Goal: Find contact information: Find contact information

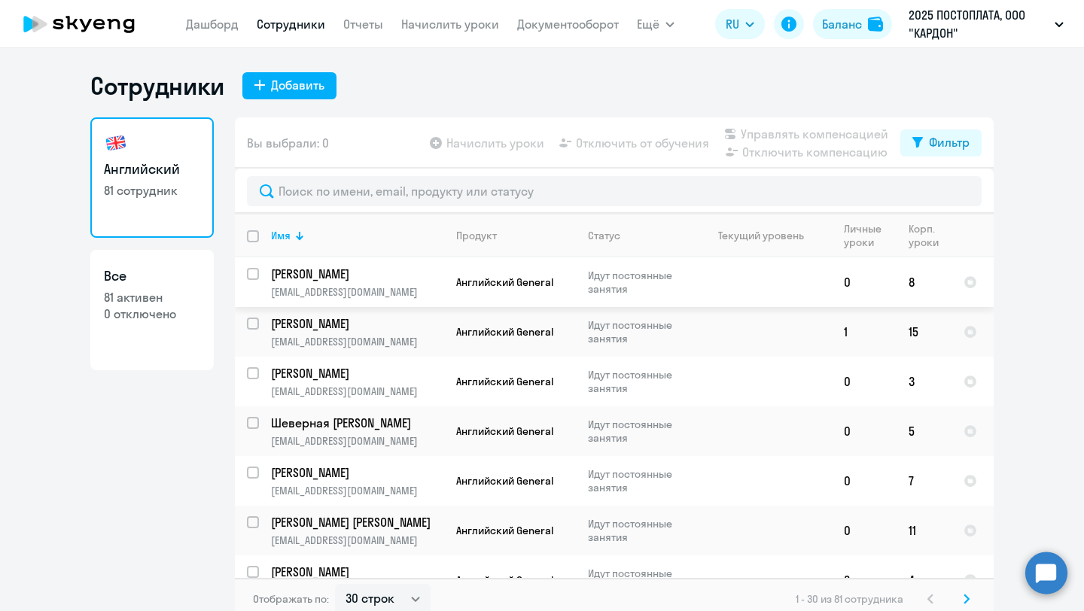
select select "30"
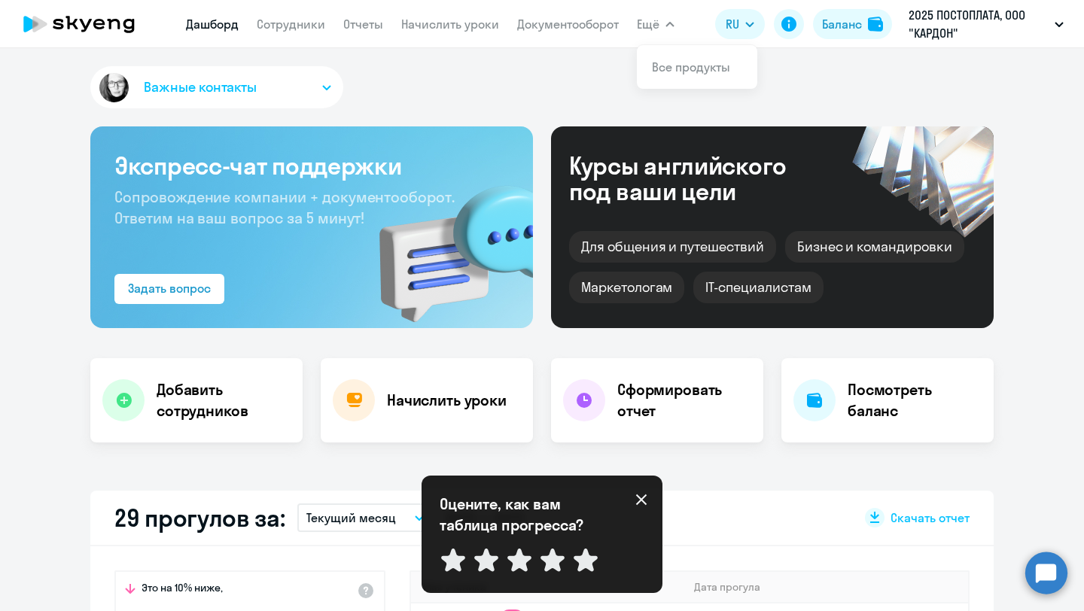
select select "100"
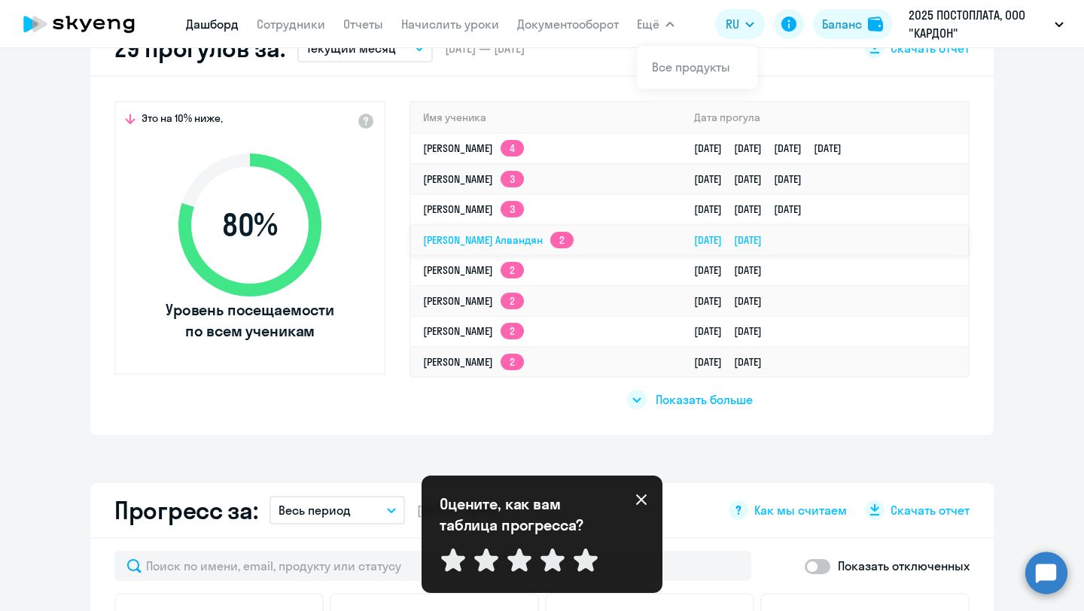
scroll to position [456, 0]
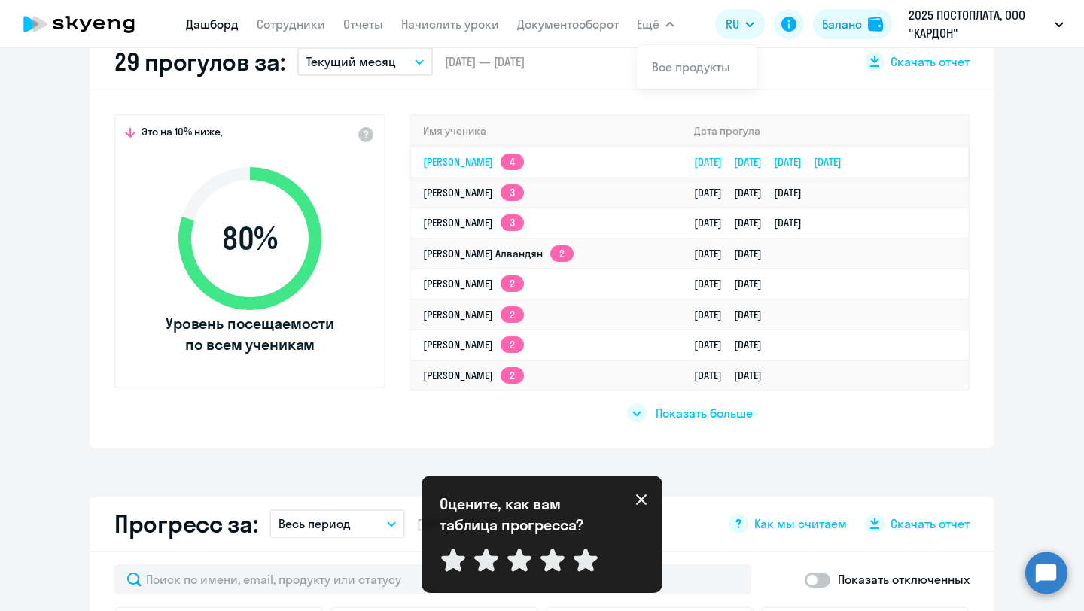
click at [546, 158] on td "[PERSON_NAME] 4" at bounding box center [546, 162] width 271 height 31
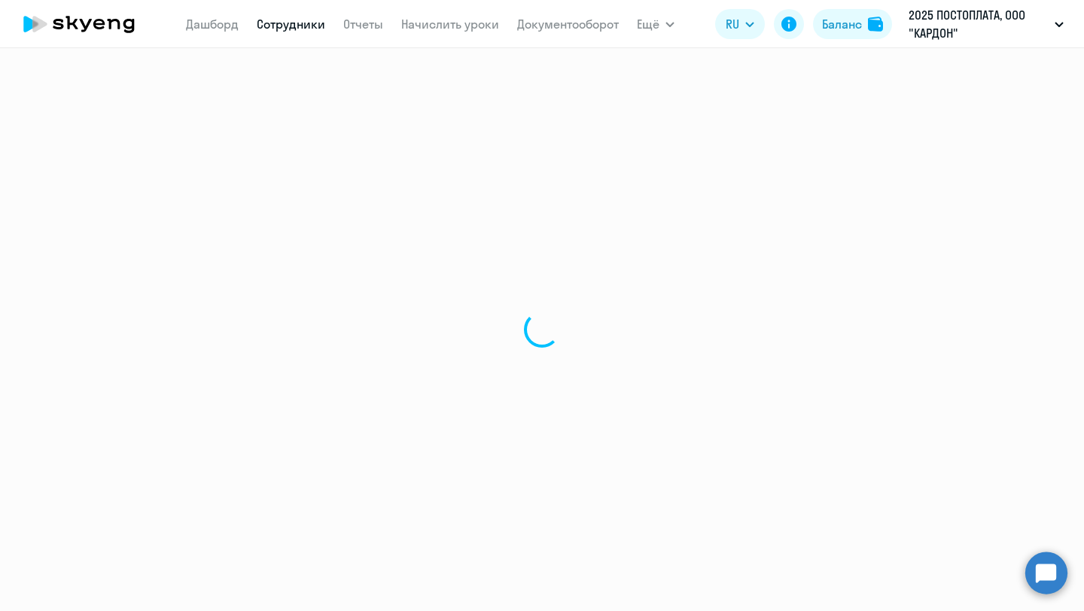
select select "english"
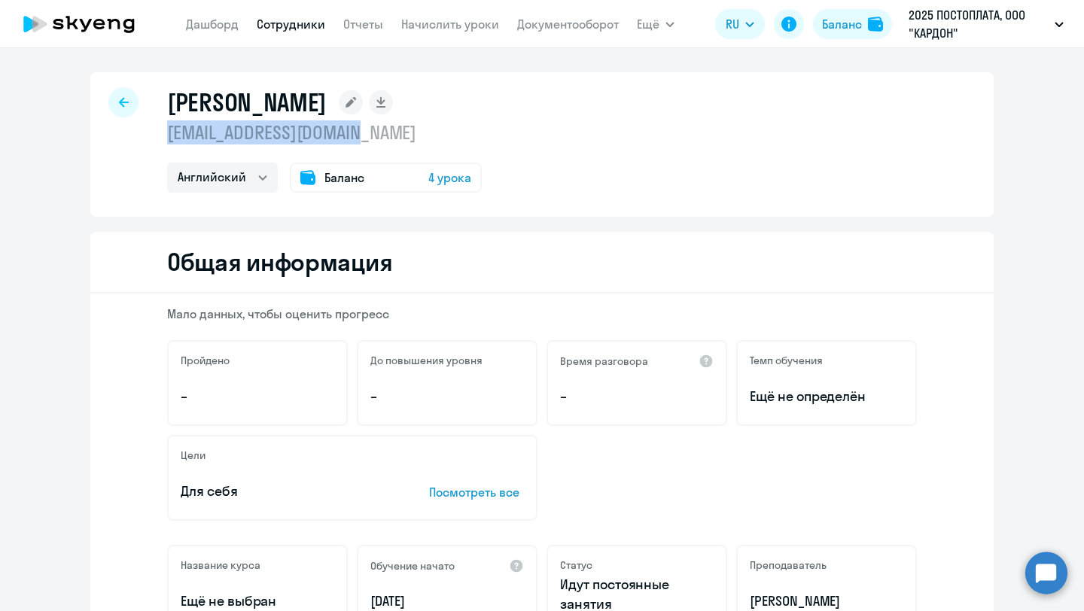
drag, startPoint x: 399, startPoint y: 132, endPoint x: 160, endPoint y: 132, distance: 238.6
click at [160, 132] on div "[PERSON_NAME] [EMAIL_ADDRESS][DOMAIN_NAME] Английский Баланс 4 урока" at bounding box center [541, 144] width 903 height 145
copy p "[EMAIL_ADDRESS][DOMAIN_NAME]"
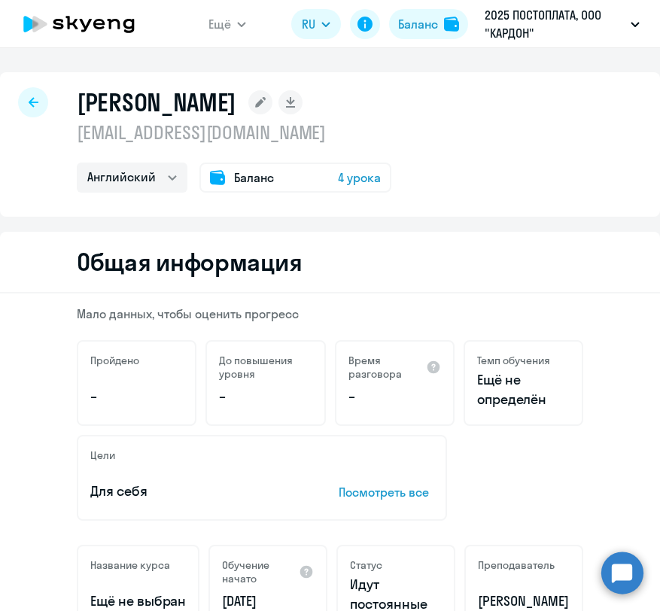
click at [36, 105] on icon at bounding box center [34, 102] width 10 height 11
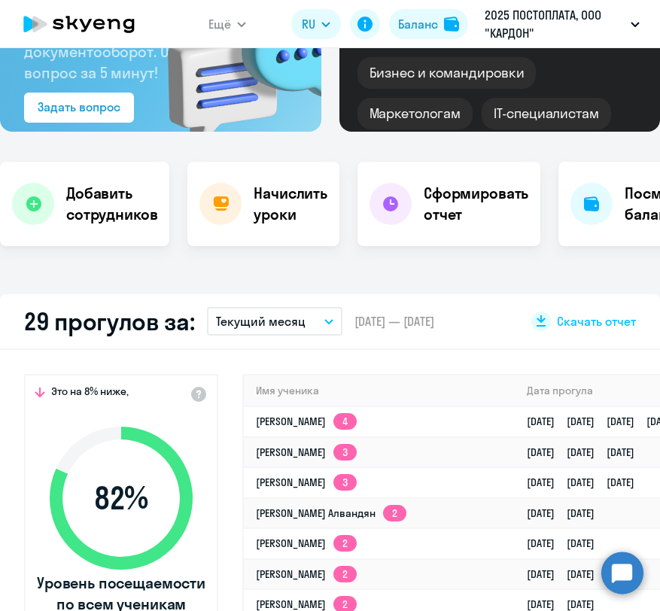
select select "30"
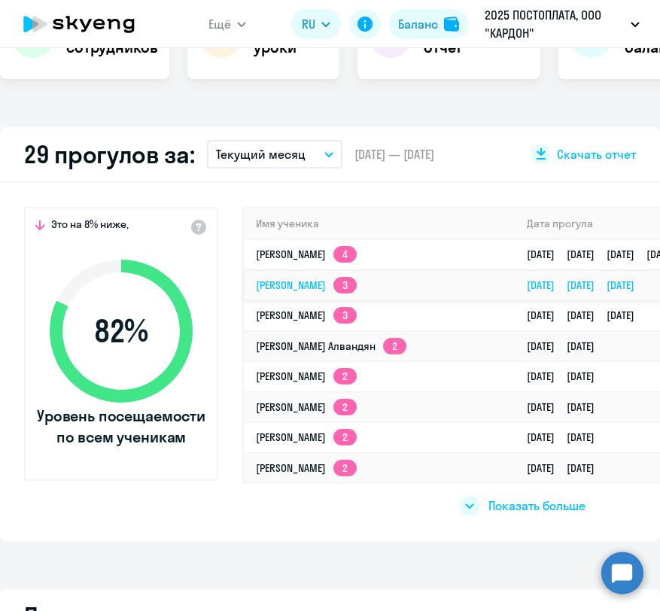
scroll to position [367, 0]
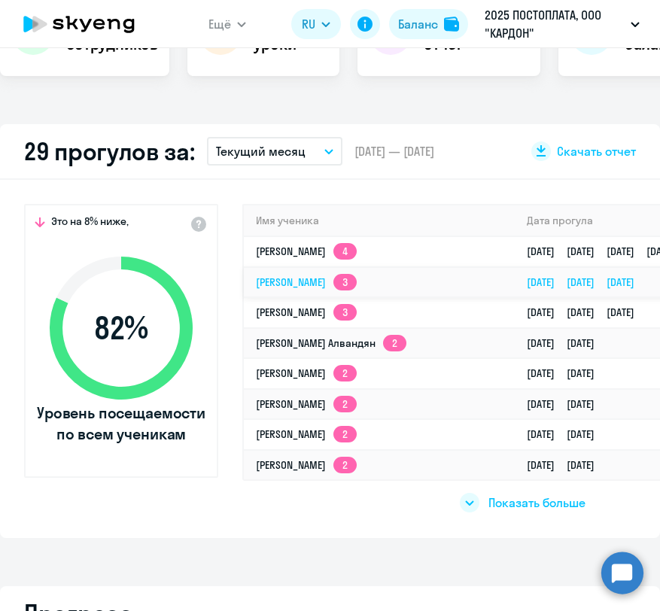
click at [289, 285] on link "[PERSON_NAME] 3" at bounding box center [306, 283] width 101 height 14
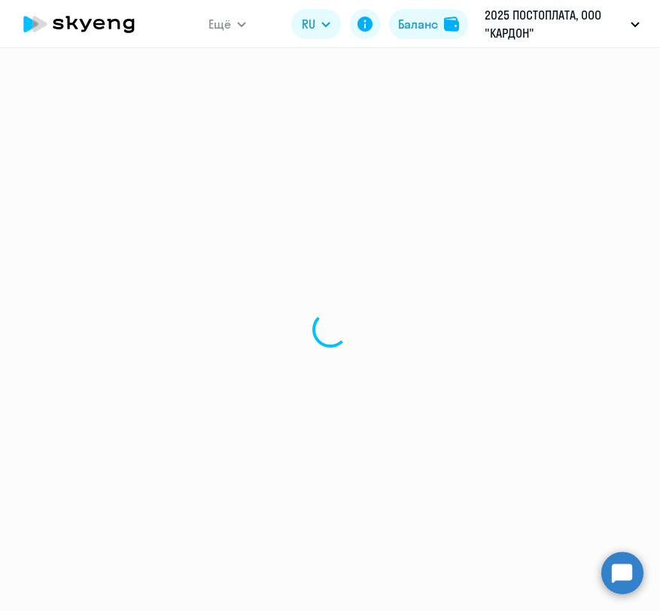
select select "english"
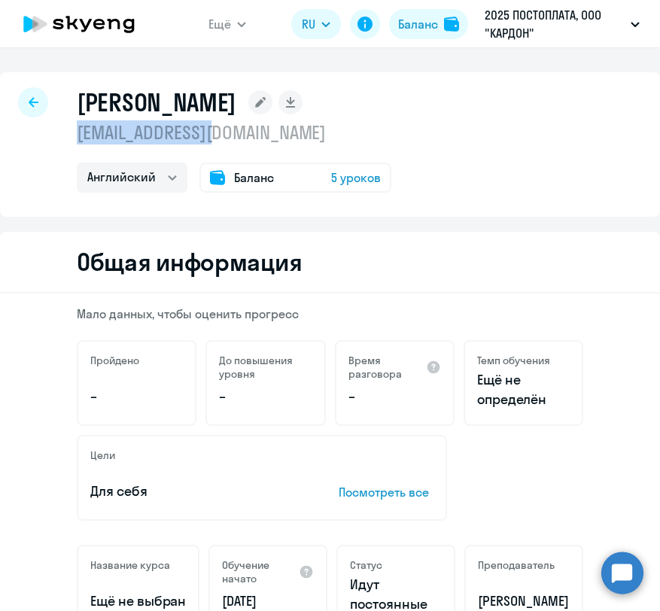
drag, startPoint x: 221, startPoint y: 131, endPoint x: 69, endPoint y: 124, distance: 152.2
click at [69, 124] on div "[PERSON_NAME] [EMAIL_ADDRESS][DOMAIN_NAME] Английский Баланс 5 уроков" at bounding box center [330, 144] width 660 height 145
copy p "[EMAIL_ADDRESS][DOMAIN_NAME]"
click at [35, 102] on icon at bounding box center [34, 102] width 10 height 10
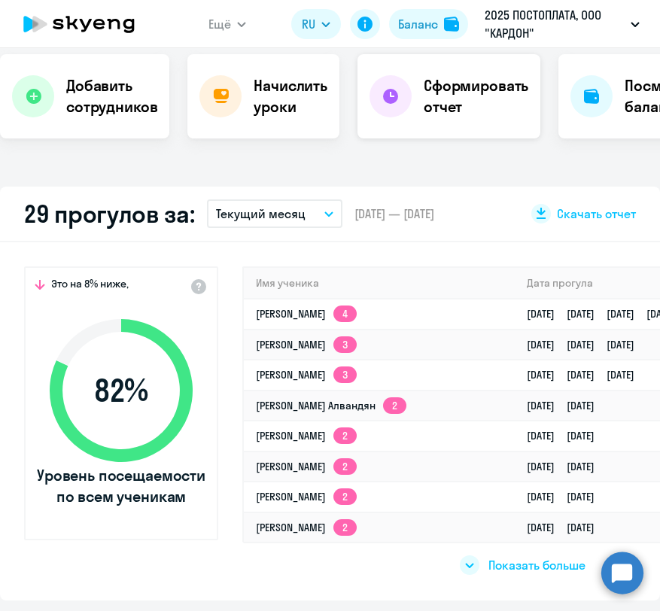
select select "30"
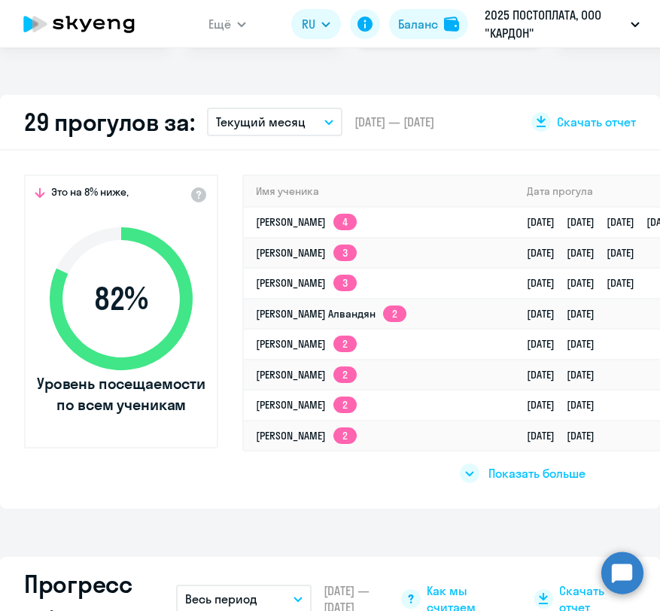
scroll to position [399, 0]
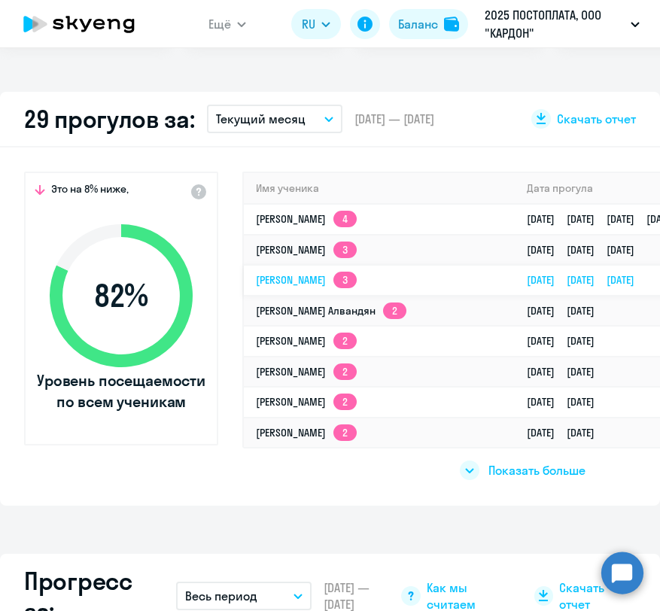
click at [357, 283] on link "[PERSON_NAME] 3" at bounding box center [306, 280] width 101 height 14
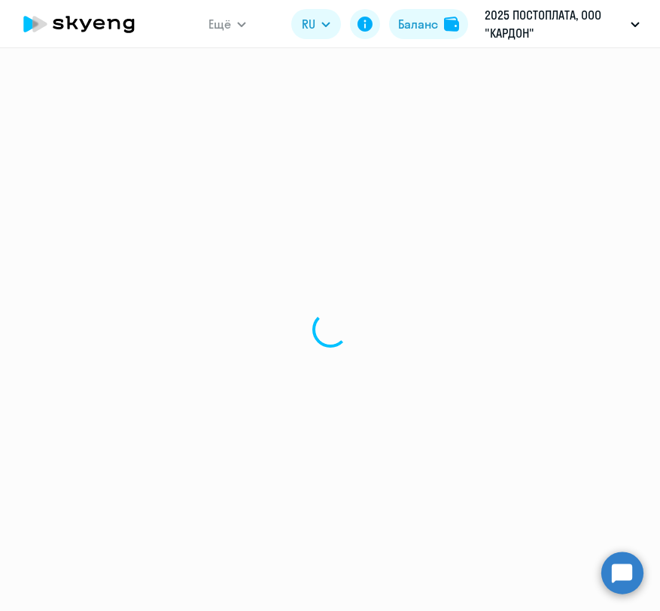
select select "english"
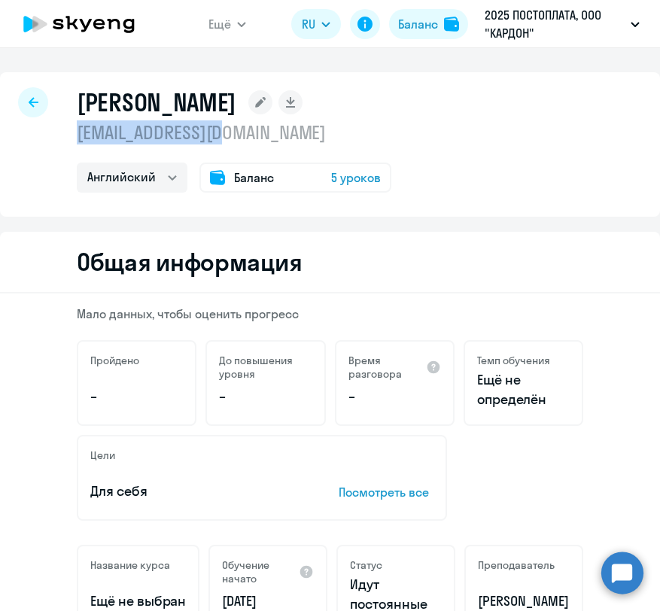
drag, startPoint x: 234, startPoint y: 133, endPoint x: 77, endPoint y: 126, distance: 157.5
click at [77, 126] on p "[EMAIL_ADDRESS][DOMAIN_NAME]" at bounding box center [234, 132] width 315 height 24
copy p "[EMAIL_ADDRESS][DOMAIN_NAME]"
click at [34, 102] on icon at bounding box center [34, 102] width 10 height 10
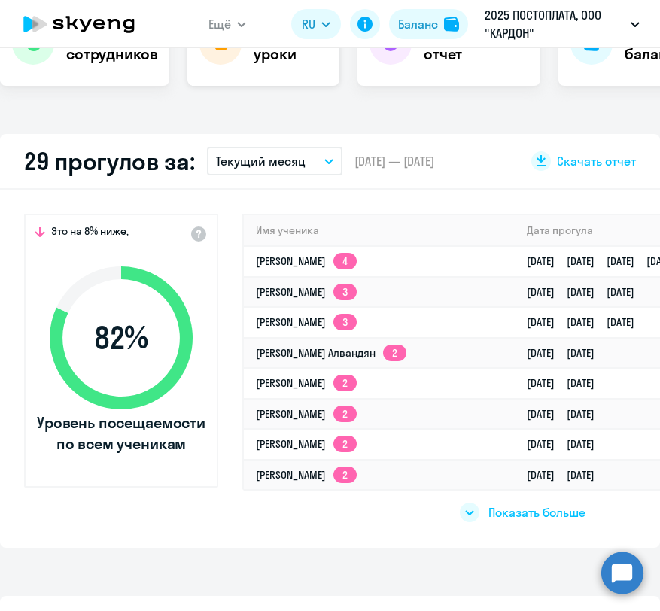
select select "30"
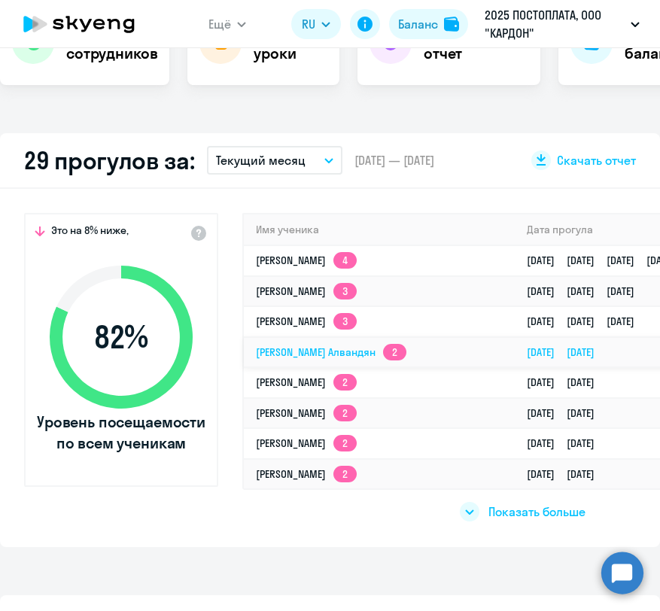
click at [284, 358] on link "[PERSON_NAME] Алвандян 2" at bounding box center [331, 353] width 151 height 14
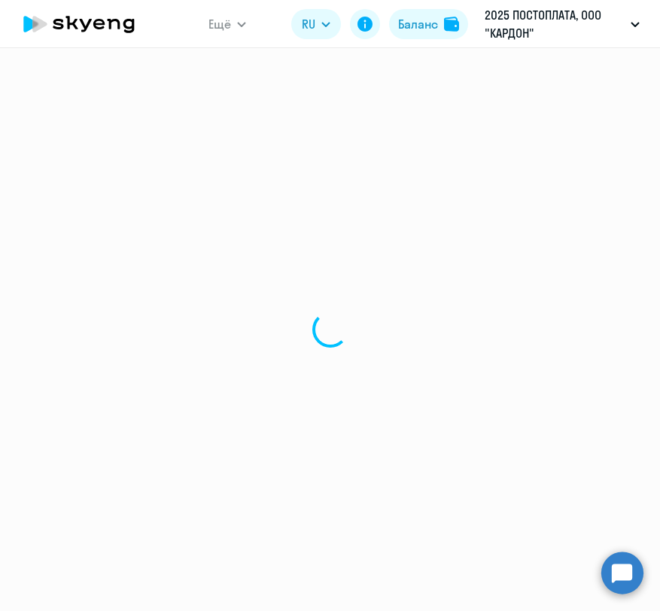
select select "english"
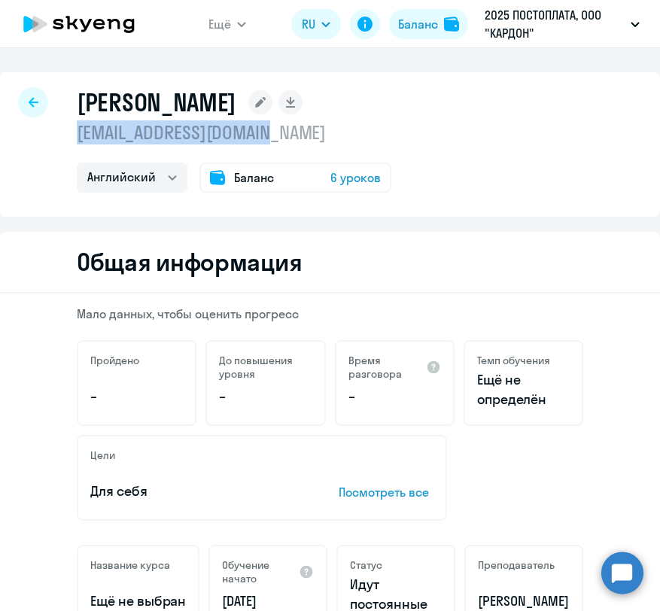
drag, startPoint x: 296, startPoint y: 132, endPoint x: 73, endPoint y: 129, distance: 222.8
click at [73, 129] on div "[PERSON_NAME] [EMAIL_ADDRESS][DOMAIN_NAME] Английский Баланс 6 уроков" at bounding box center [330, 144] width 660 height 145
copy p "[EMAIL_ADDRESS][DOMAIN_NAME]"
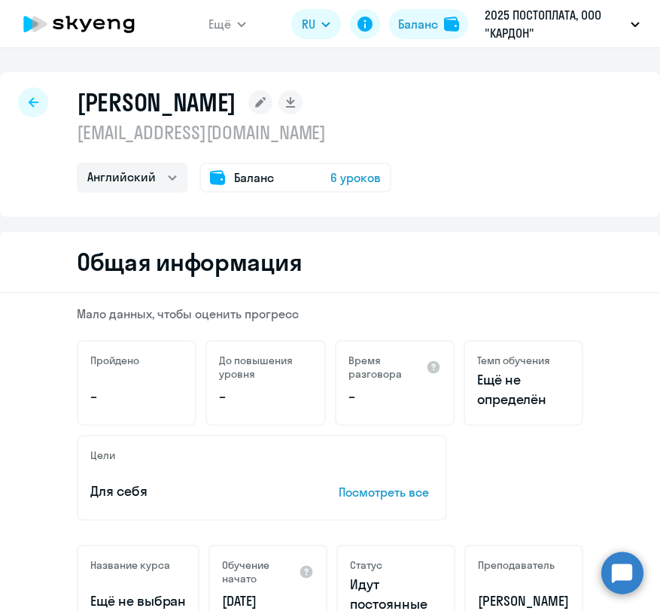
click at [29, 102] on icon at bounding box center [34, 102] width 10 height 10
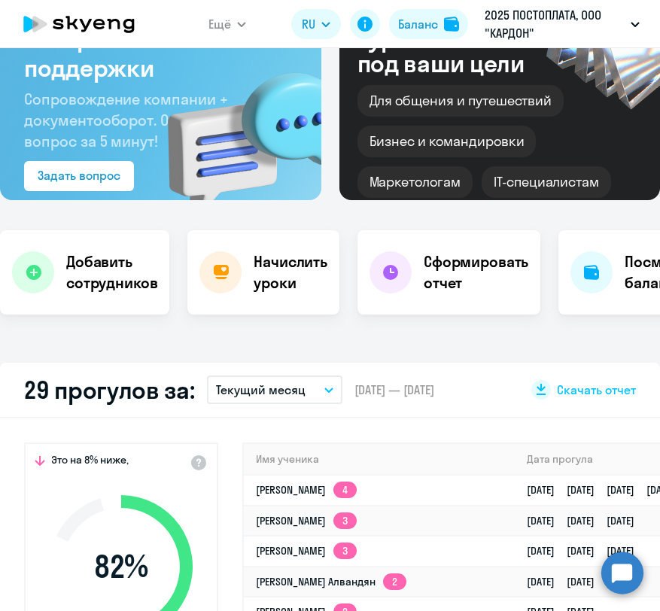
select select "30"
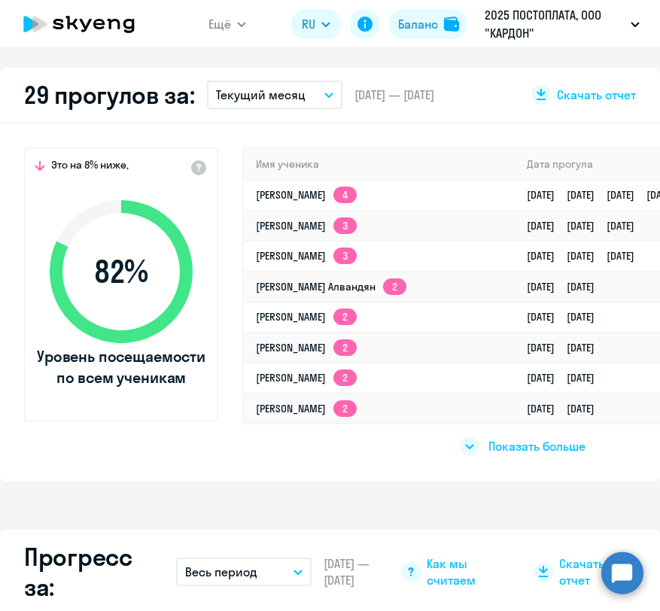
scroll to position [424, 0]
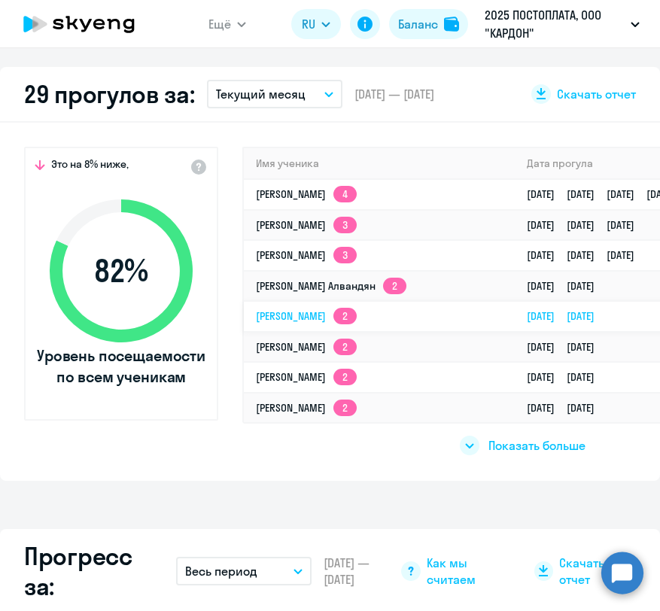
click at [314, 319] on link "[PERSON_NAME] 2" at bounding box center [306, 316] width 101 height 14
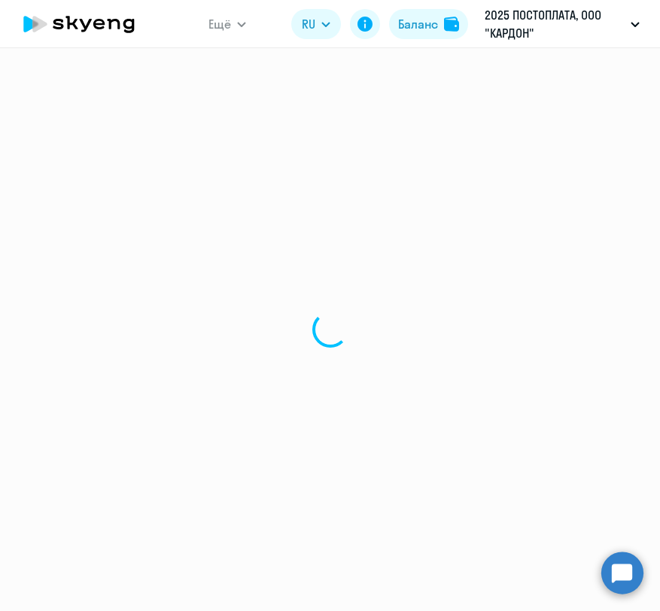
select select "english"
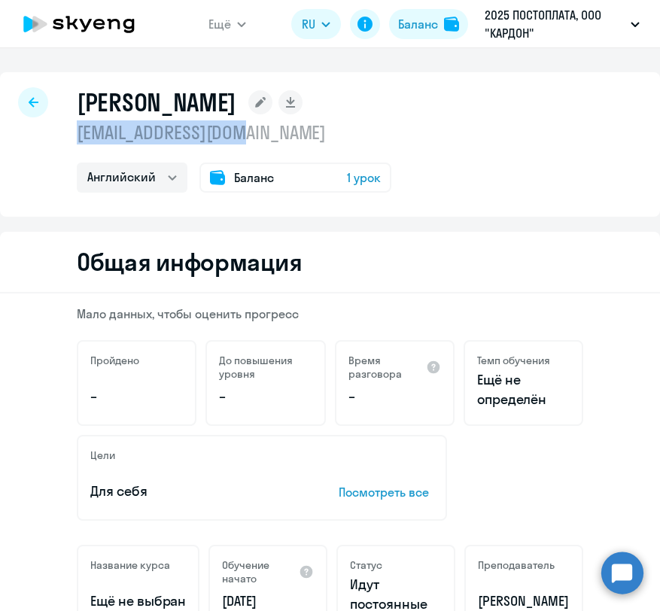
drag, startPoint x: 256, startPoint y: 136, endPoint x: 74, endPoint y: 133, distance: 182.2
click at [74, 133] on div "[PERSON_NAME] [EMAIL_ADDRESS][DOMAIN_NAME] Английский Баланс 1 урок" at bounding box center [330, 144] width 660 height 145
copy p "[EMAIL_ADDRESS][DOMAIN_NAME]"
click at [32, 99] on icon at bounding box center [34, 102] width 10 height 10
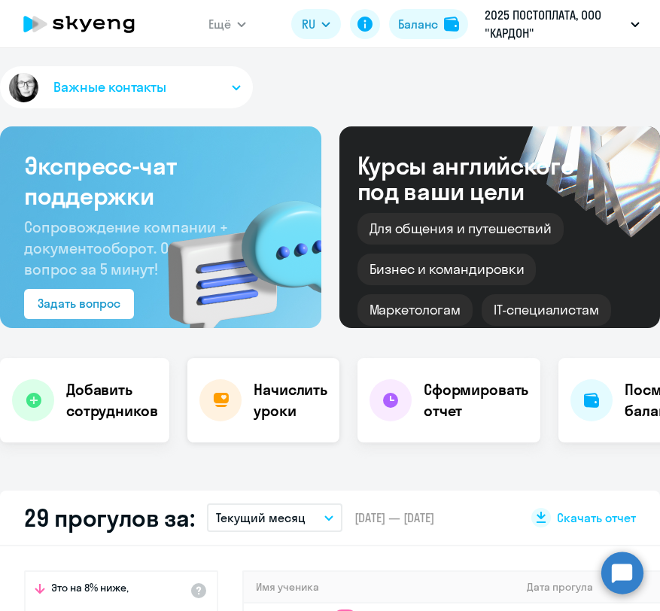
select select "30"
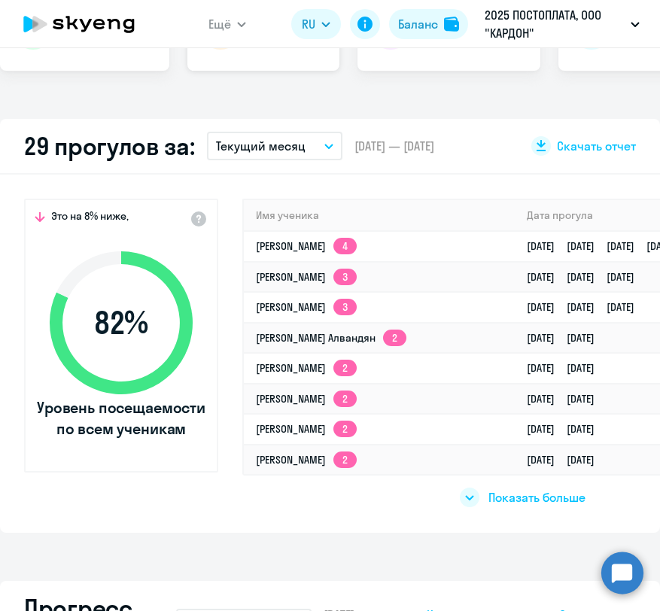
scroll to position [426, 0]
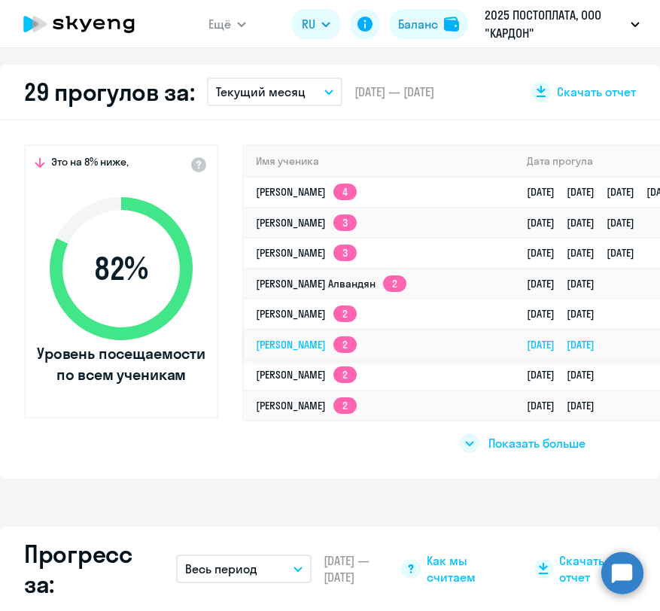
click at [322, 349] on link "[PERSON_NAME] 2" at bounding box center [306, 345] width 101 height 14
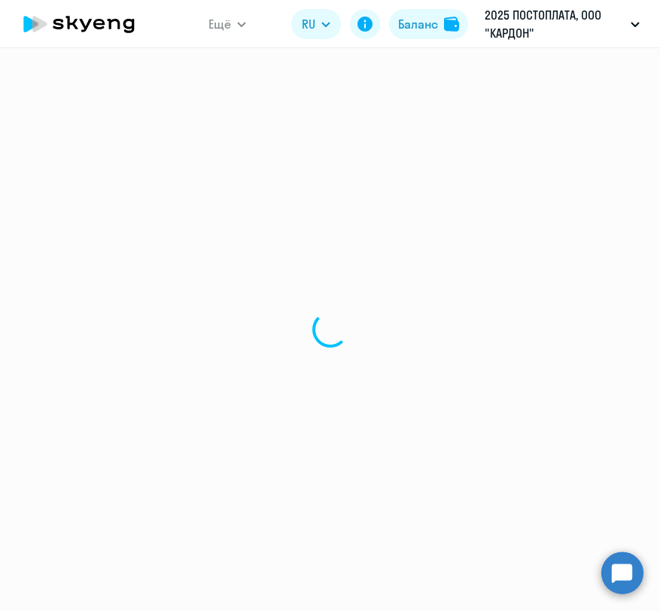
select select "english"
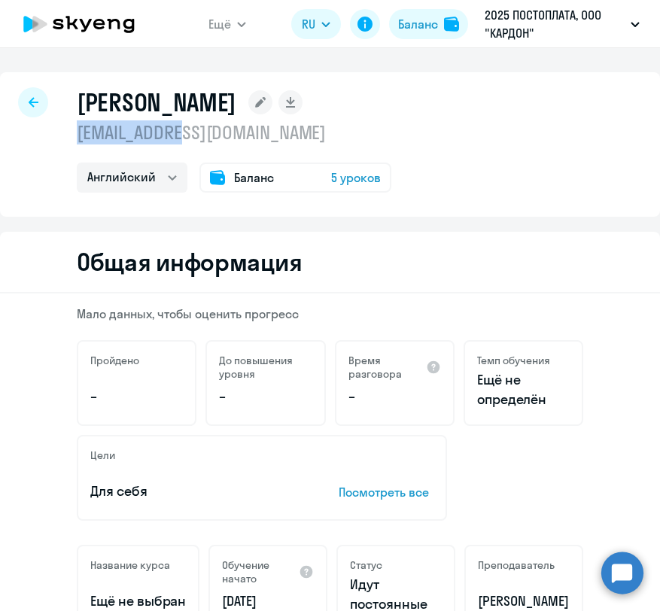
drag, startPoint x: 219, startPoint y: 134, endPoint x: 76, endPoint y: 132, distance: 143.0
click at [76, 132] on div "[PERSON_NAME] [EMAIL_ADDRESS][DOMAIN_NAME] Английский Баланс 5 уроков" at bounding box center [330, 144] width 660 height 145
copy p "[EMAIL_ADDRESS][DOMAIN_NAME]"
click at [35, 101] on icon at bounding box center [34, 102] width 10 height 11
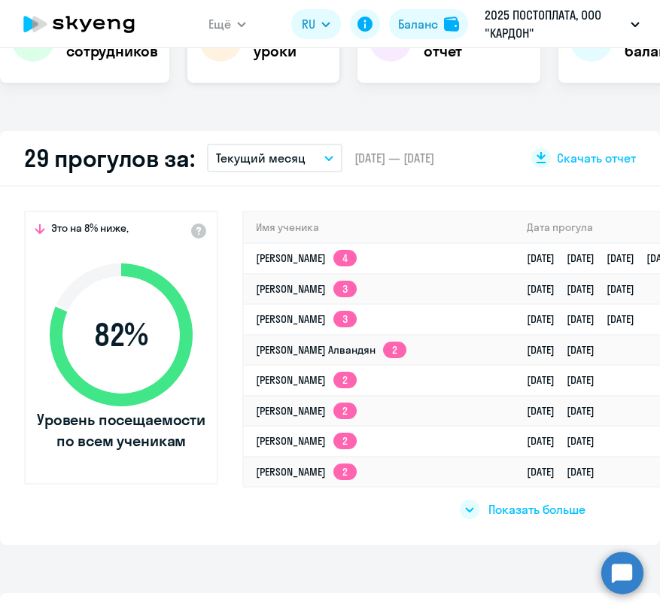
select select "30"
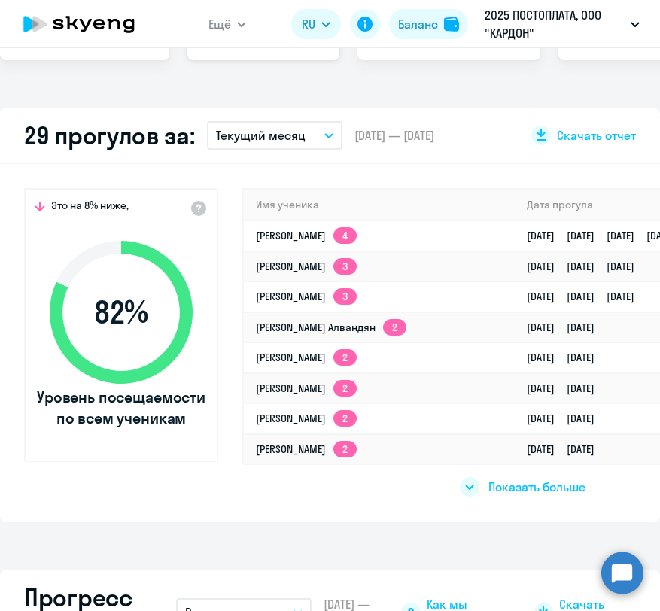
scroll to position [384, 0]
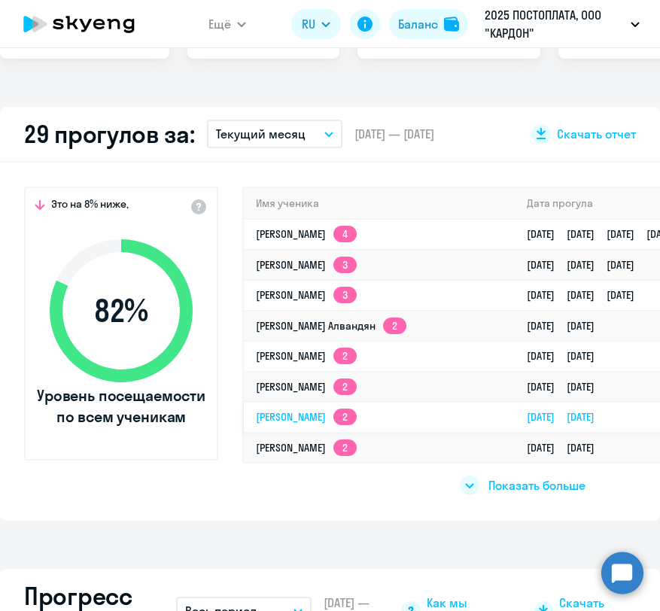
click at [300, 411] on link "[PERSON_NAME] 2" at bounding box center [306, 417] width 101 height 14
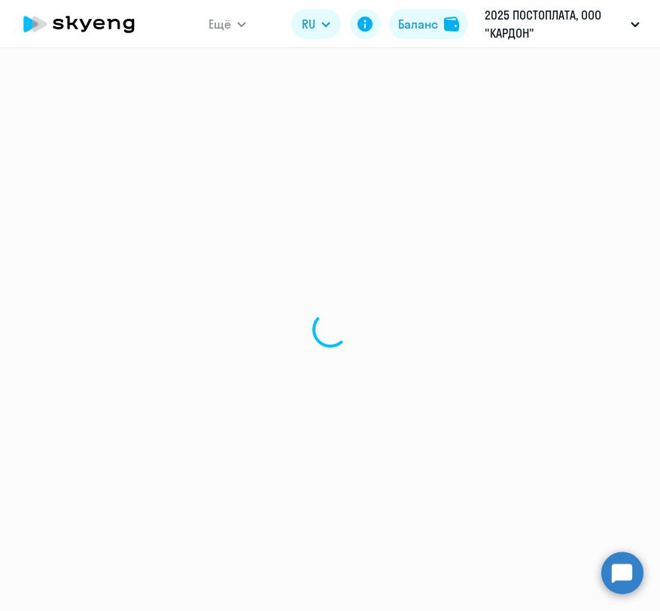
select select "english"
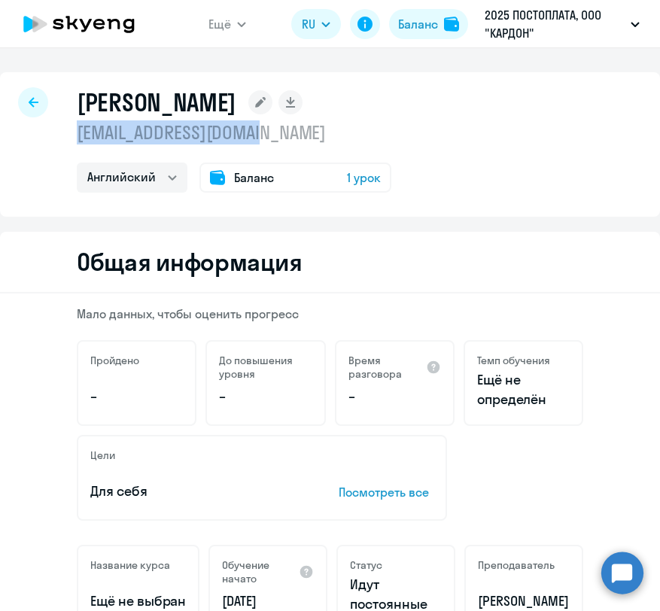
drag, startPoint x: 302, startPoint y: 139, endPoint x: 69, endPoint y: 139, distance: 232.6
click at [69, 139] on div "[PERSON_NAME] [EMAIL_ADDRESS][DOMAIN_NAME] Английский Баланс 1 урок" at bounding box center [330, 144] width 660 height 145
copy p "[EMAIL_ADDRESS][DOMAIN_NAME]"
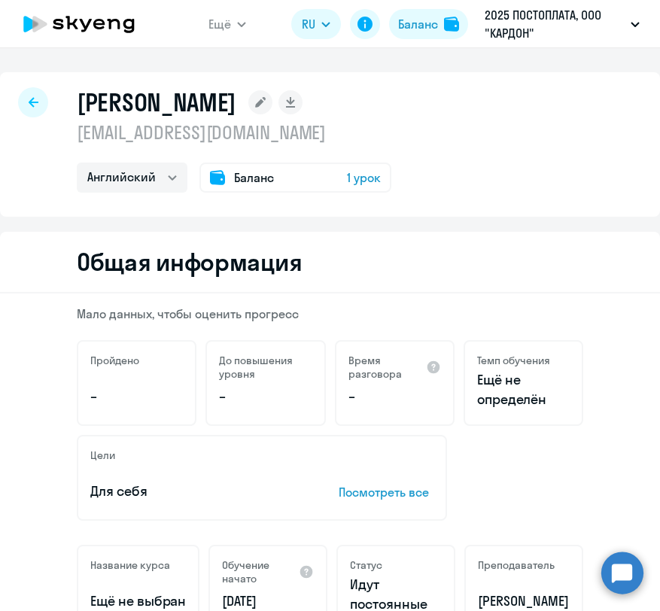
click at [40, 99] on div at bounding box center [33, 102] width 30 height 30
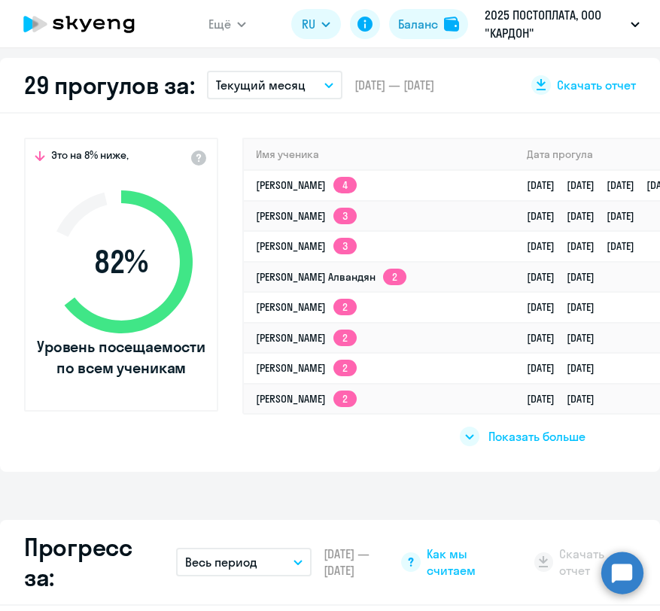
select select "30"
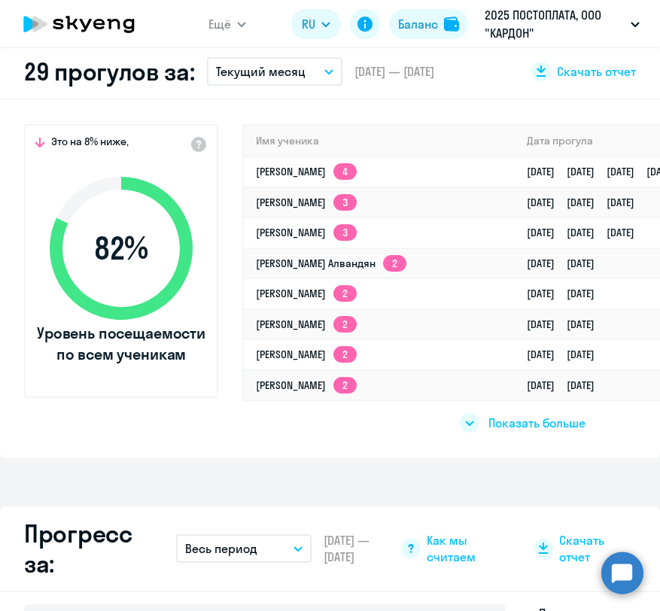
scroll to position [447, 0]
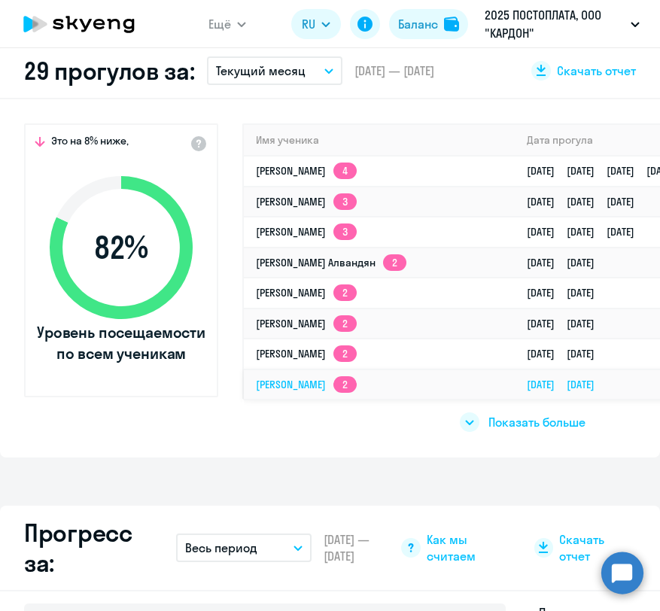
click at [290, 392] on td "[PERSON_NAME] 2" at bounding box center [379, 385] width 271 height 30
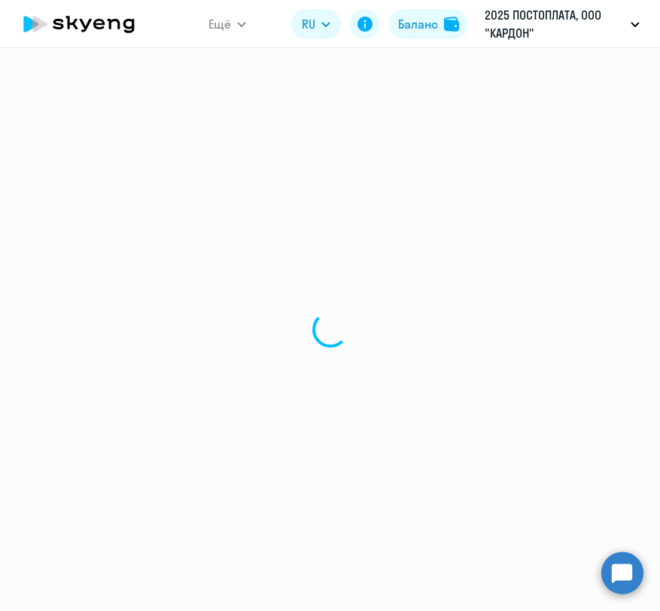
select select "english"
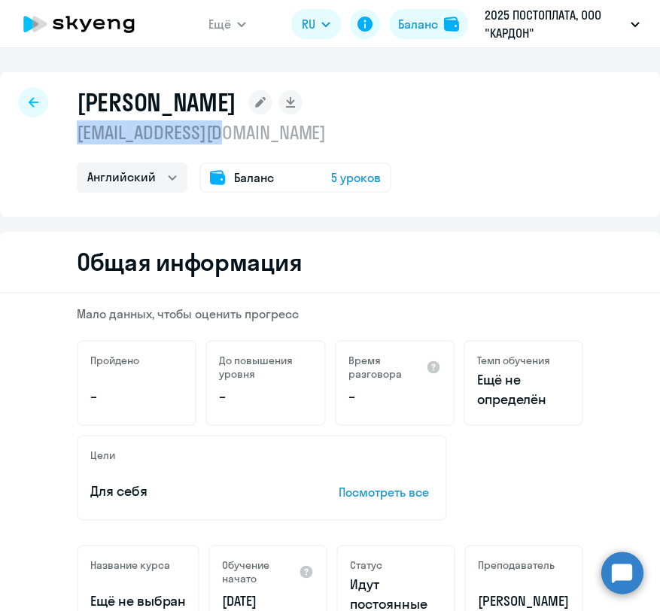
drag, startPoint x: 245, startPoint y: 129, endPoint x: 61, endPoint y: 128, distance: 184.4
click at [61, 128] on div "[PERSON_NAME] [EMAIL_ADDRESS][DOMAIN_NAME] Английский Баланс 5 уроков" at bounding box center [330, 144] width 660 height 145
copy p "[EMAIL_ADDRESS][DOMAIN_NAME]"
click at [29, 102] on icon at bounding box center [34, 102] width 10 height 10
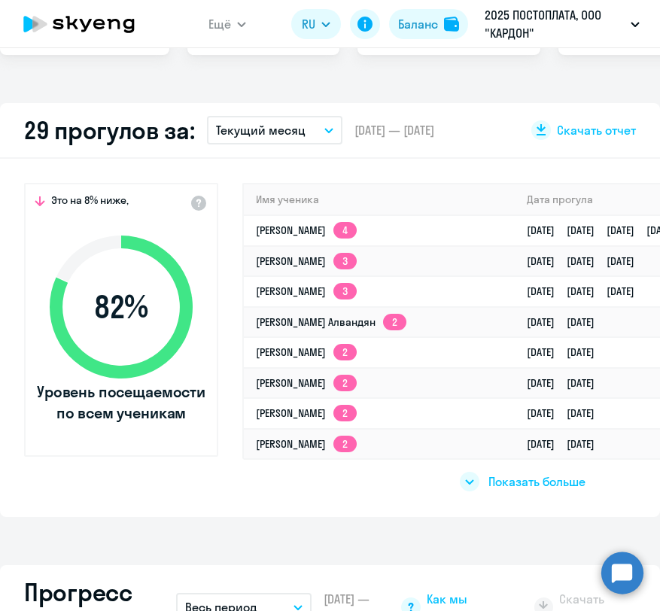
select select "30"
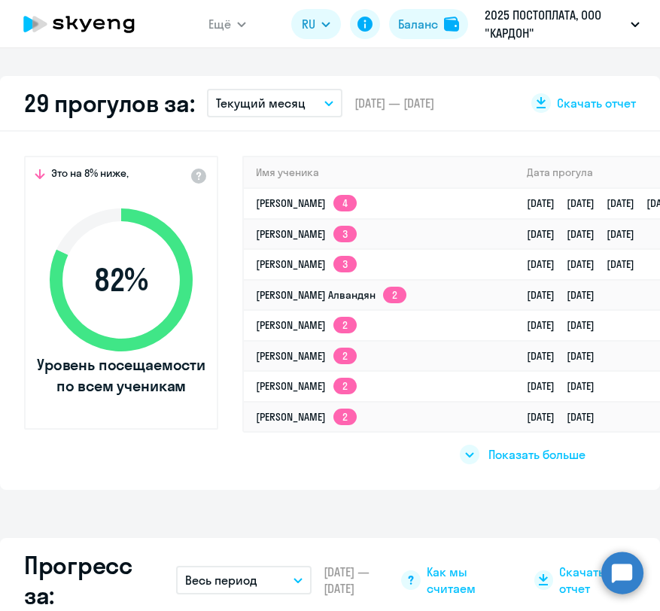
scroll to position [420, 0]
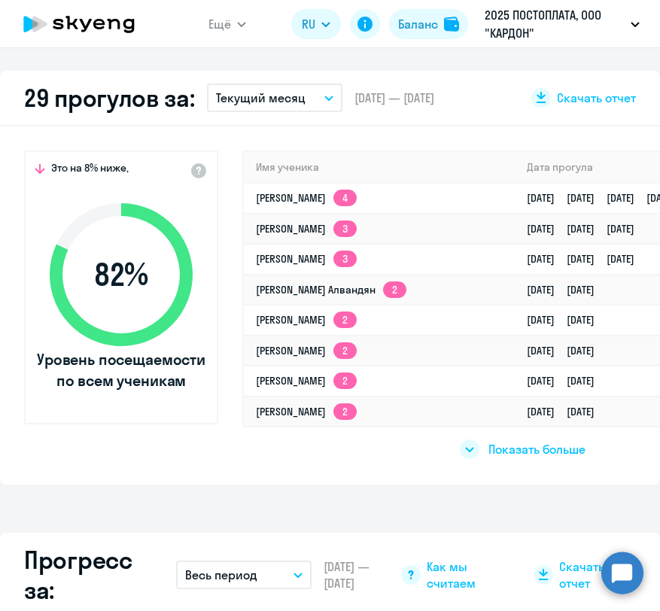
click at [476, 447] on div at bounding box center [470, 450] width 20 height 20
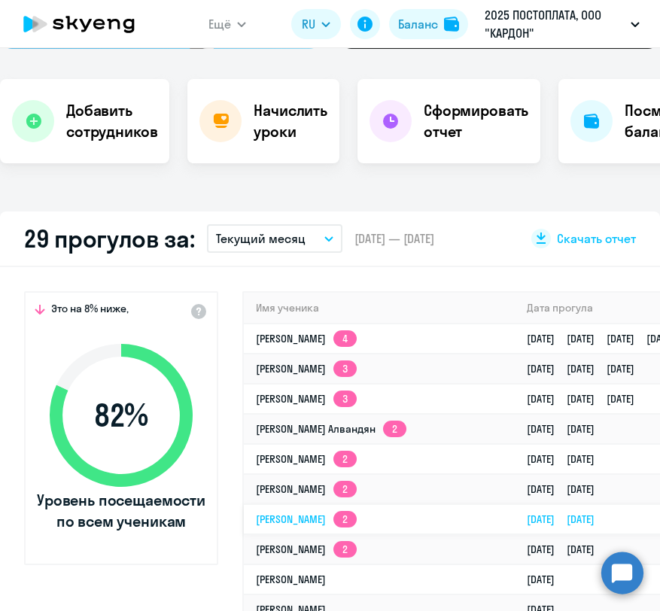
scroll to position [318, 0]
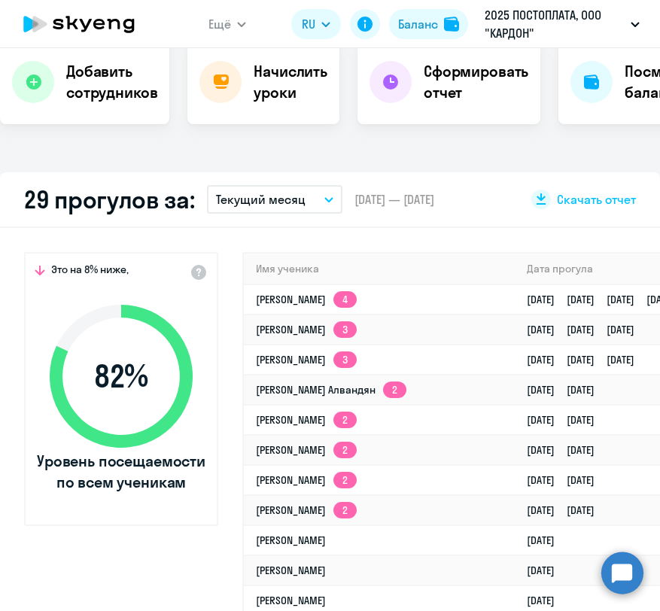
click at [123, 465] on span "Уровень посещаемости по всем ученикам" at bounding box center [121, 472] width 173 height 42
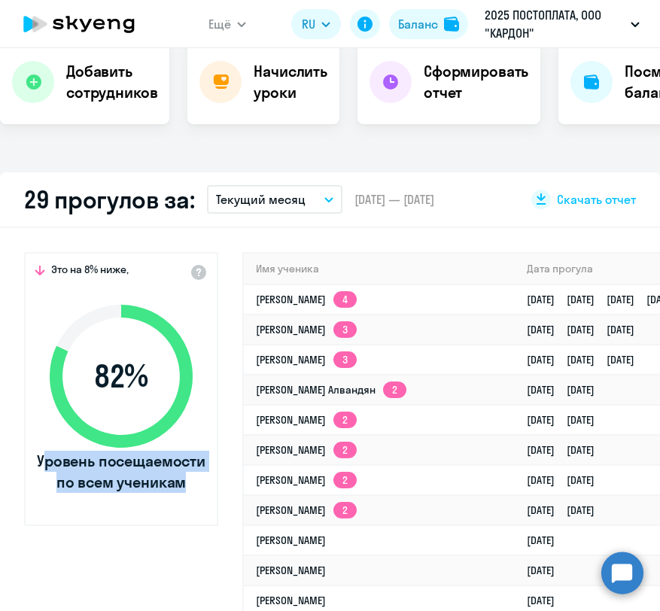
click at [123, 465] on span "Уровень посещаемости по всем ученикам" at bounding box center [121, 472] width 173 height 42
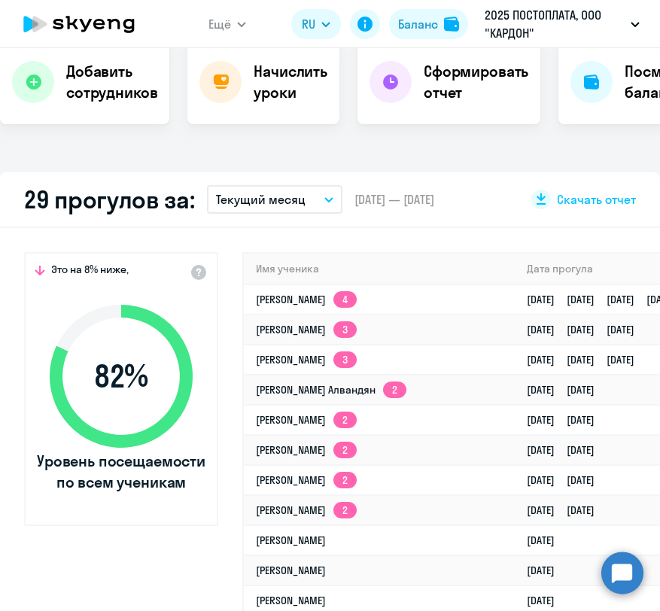
click at [80, 276] on span "Это на 8% ниже," at bounding box center [90, 272] width 78 height 18
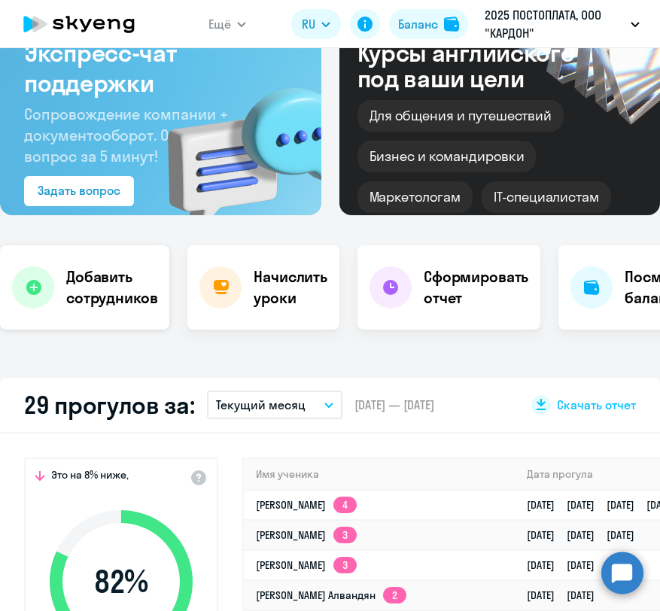
scroll to position [141, 0]
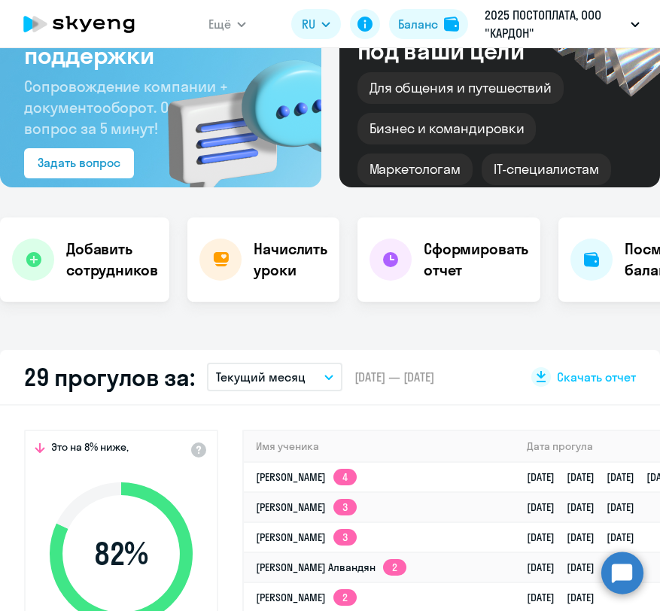
click at [165, 376] on h2 "29 прогулов за:" at bounding box center [109, 377] width 171 height 30
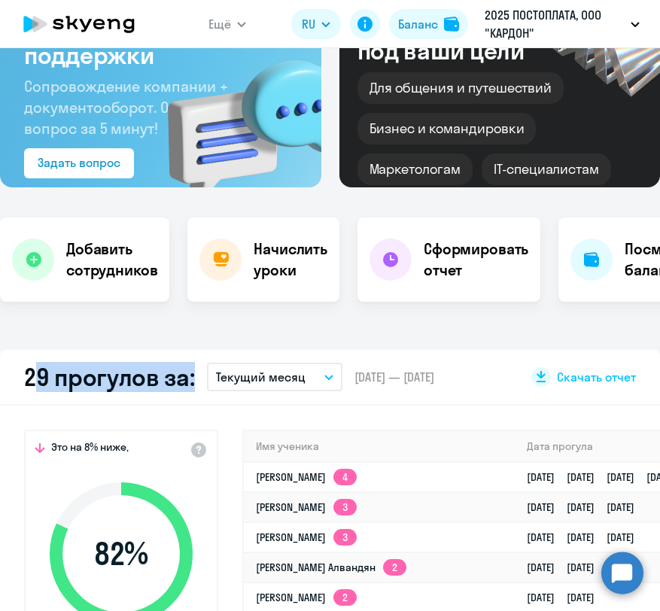
click at [165, 376] on h2 "29 прогулов за:" at bounding box center [109, 377] width 171 height 30
click at [173, 377] on h2 "29 прогулов за:" at bounding box center [109, 377] width 171 height 30
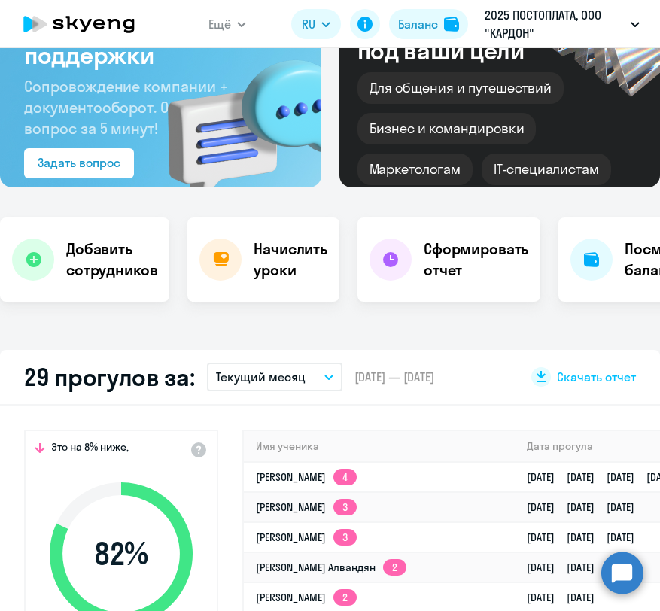
click at [248, 381] on p "Текущий месяц" at bounding box center [261, 377] width 90 height 18
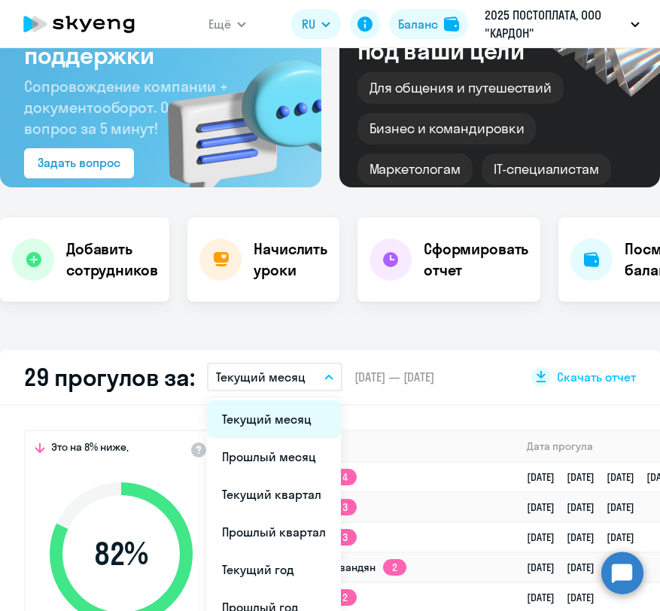
click at [250, 418] on li "Текущий месяц" at bounding box center [274, 419] width 134 height 38
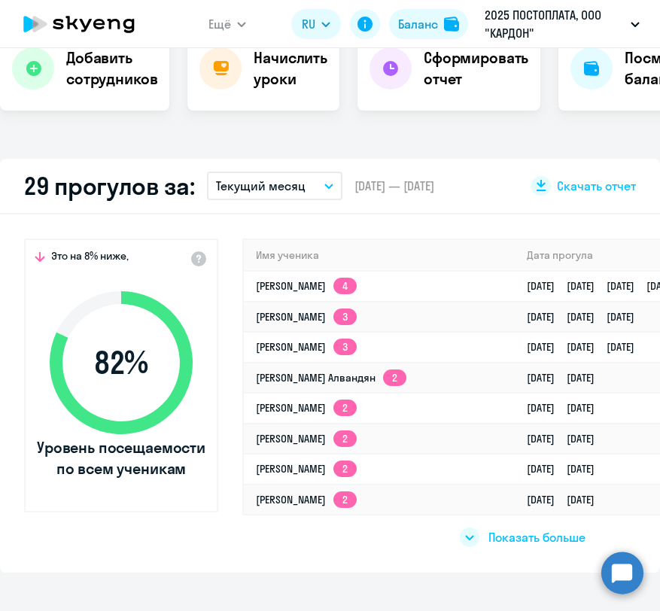
scroll to position [370, 0]
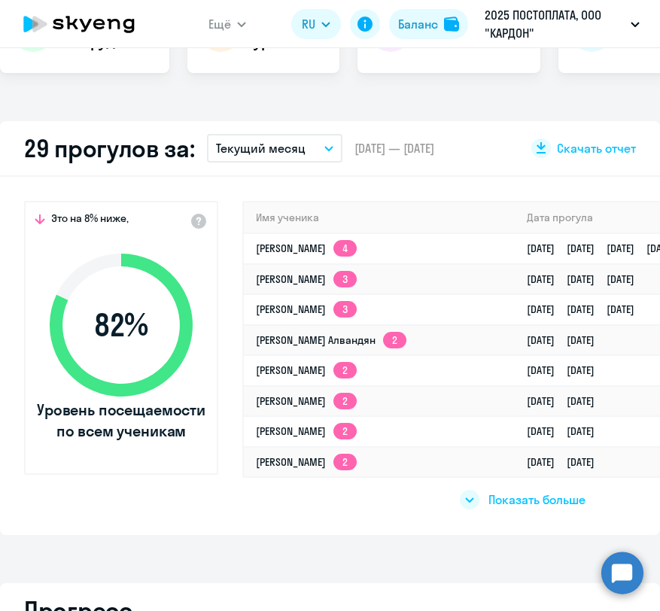
click at [473, 499] on icon at bounding box center [469, 500] width 9 height 5
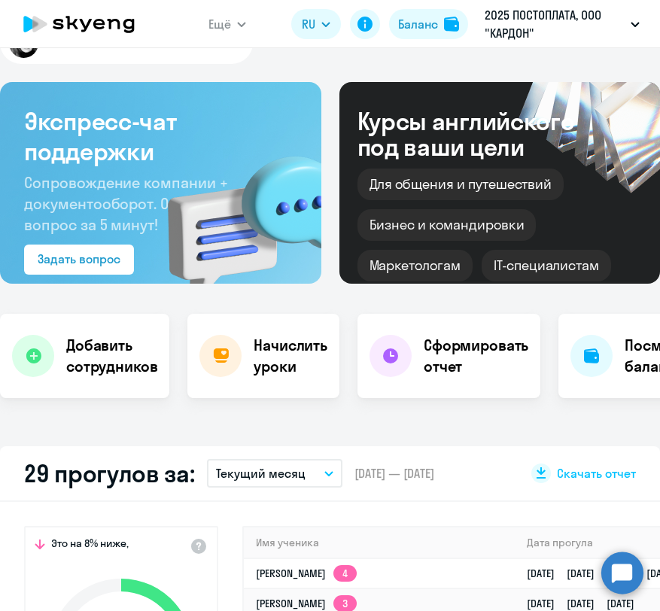
scroll to position [0, 0]
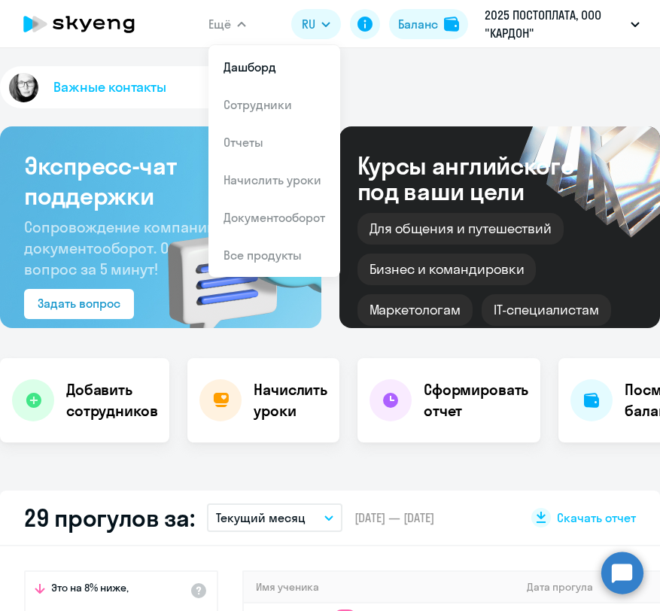
click at [104, 23] on icon at bounding box center [98, 24] width 11 height 11
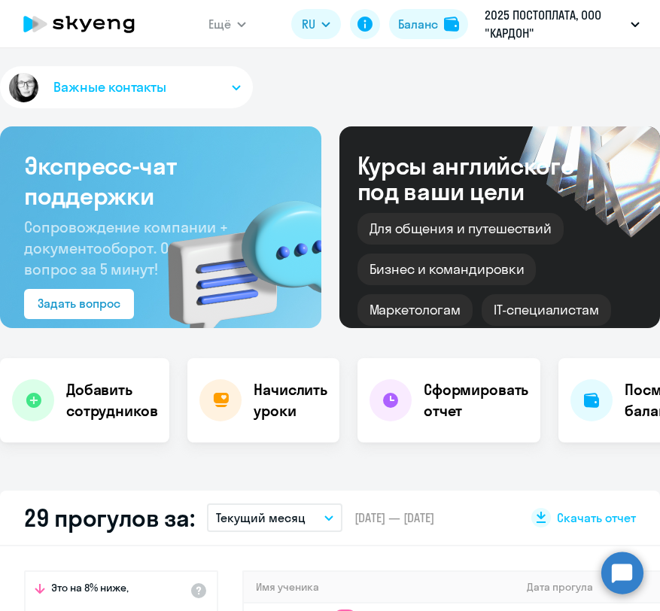
click at [94, 28] on icon at bounding box center [79, 24] width 132 height 38
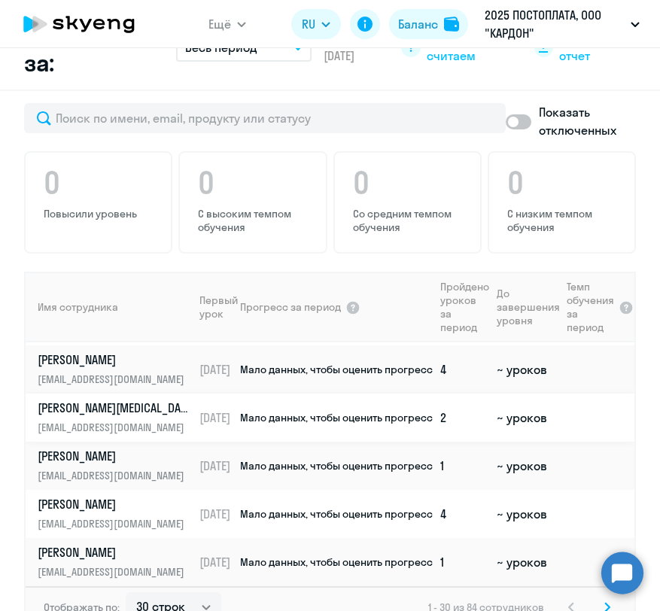
scroll to position [44, 0]
click at [291, 412] on span "Мало данных, чтобы оценить прогресс" at bounding box center [336, 419] width 193 height 14
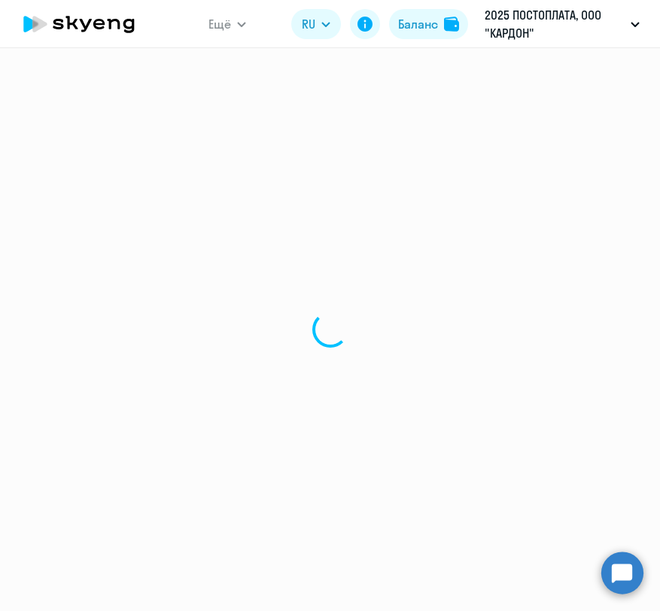
select select "english"
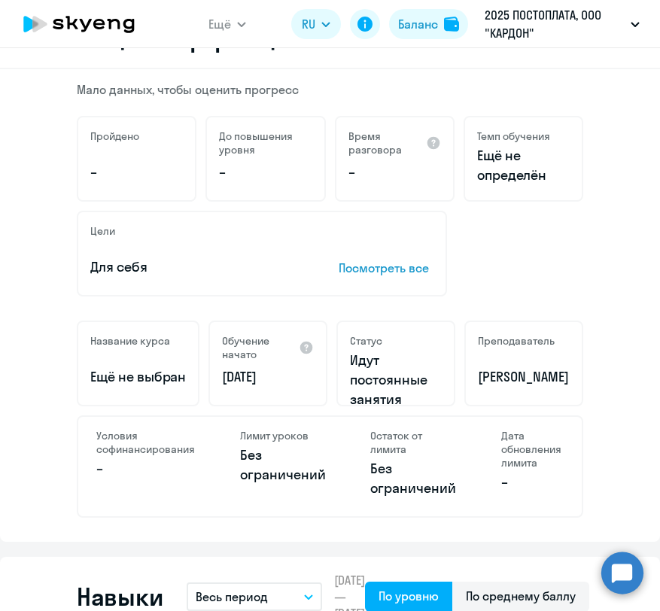
scroll to position [218, 0]
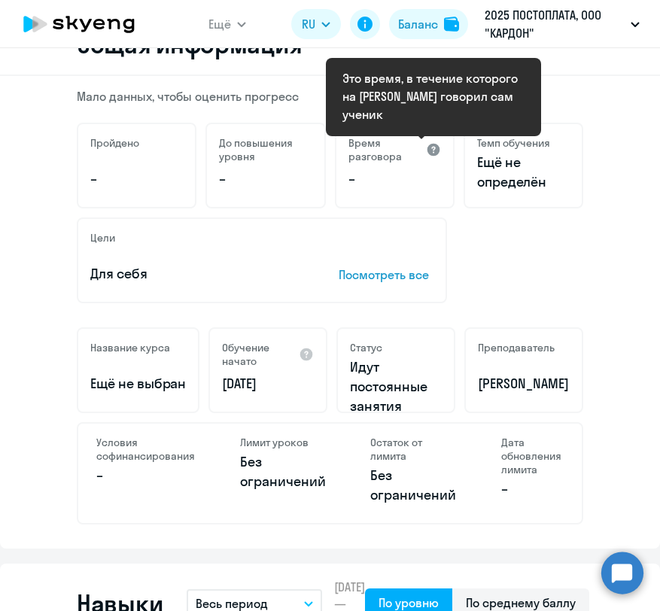
click at [431, 153] on div at bounding box center [433, 149] width 15 height 15
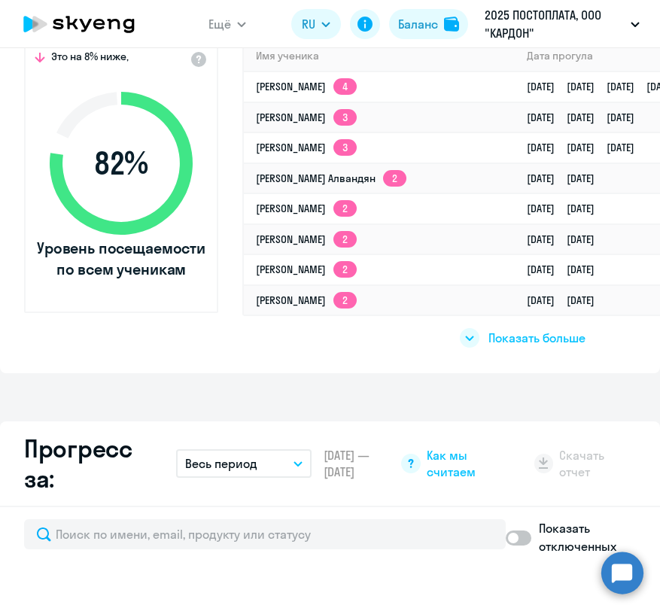
select select "30"
